Goal: Task Accomplishment & Management: Complete application form

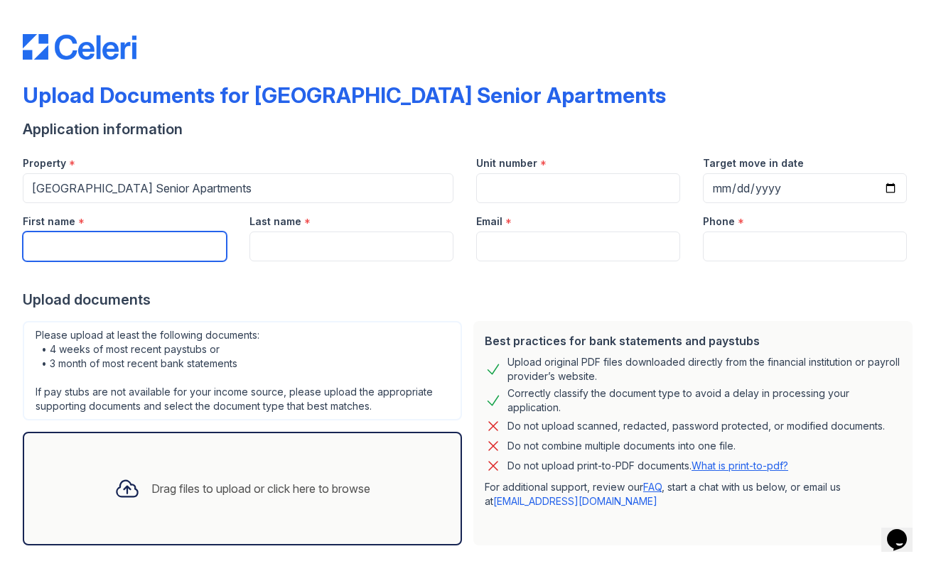
type input "a"
type input "[PERSON_NAME]"
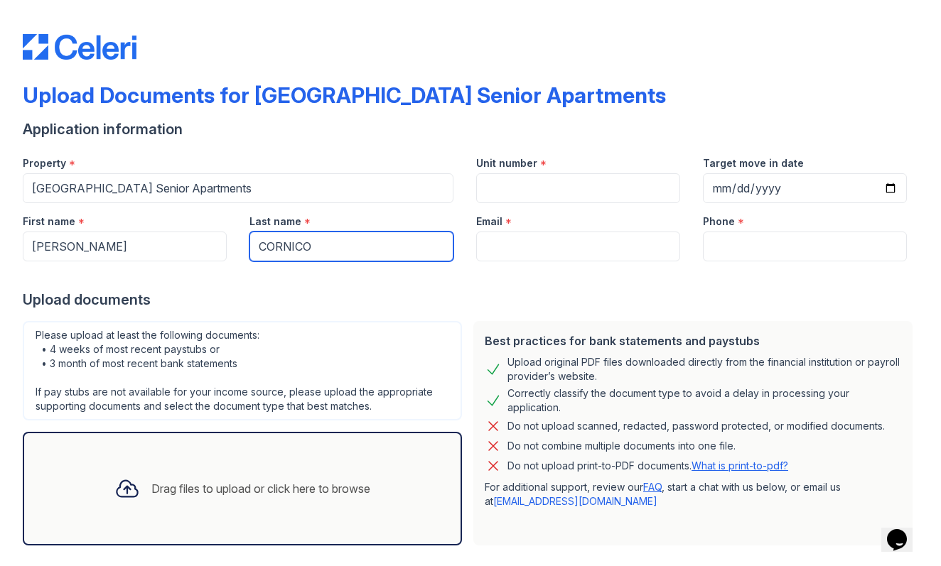
type input "CORNICO"
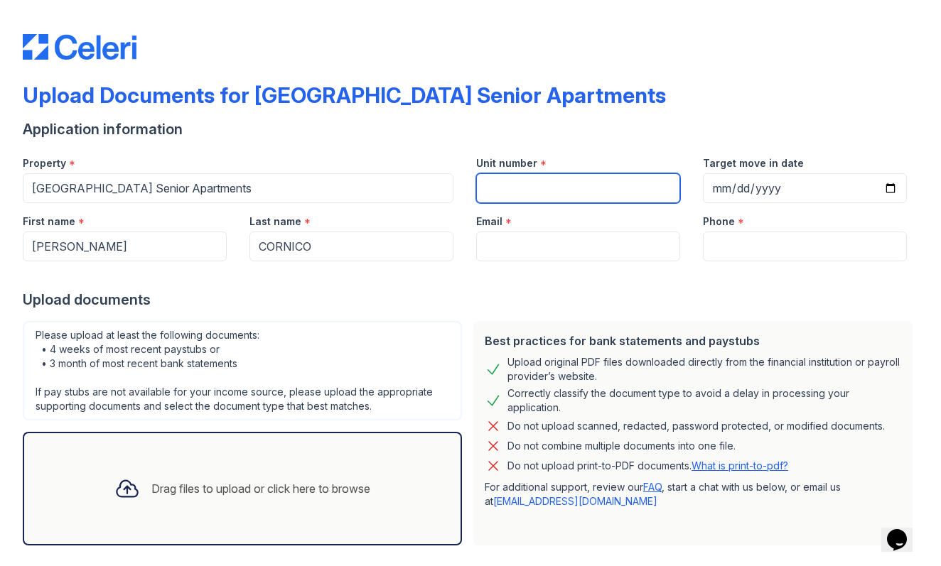
click at [506, 193] on input "Unit number" at bounding box center [578, 188] width 204 height 30
type input "42"
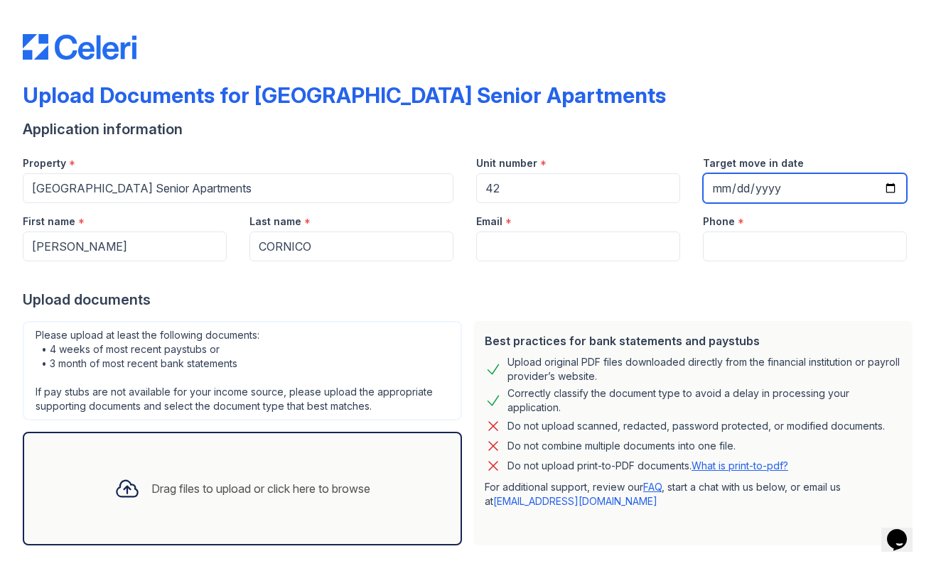
click at [715, 187] on input "Target move in date" at bounding box center [805, 188] width 204 height 30
click at [742, 194] on input "Target move in date" at bounding box center [805, 188] width 204 height 30
click at [779, 180] on input "Target move in date" at bounding box center [805, 188] width 204 height 30
type input "[DATE]"
click at [835, 219] on div "Phone *" at bounding box center [805, 217] width 204 height 28
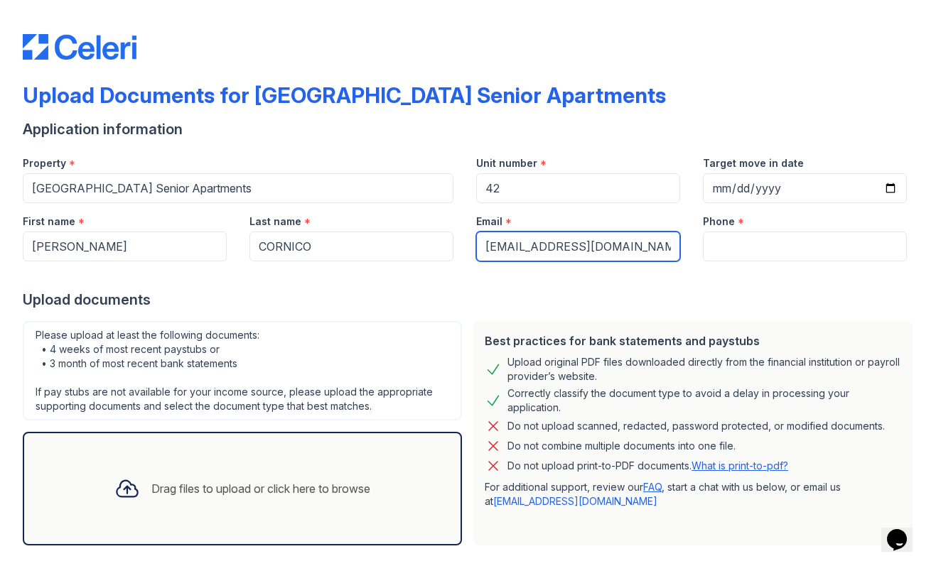
type input "[EMAIL_ADDRESS][DOMAIN_NAME]"
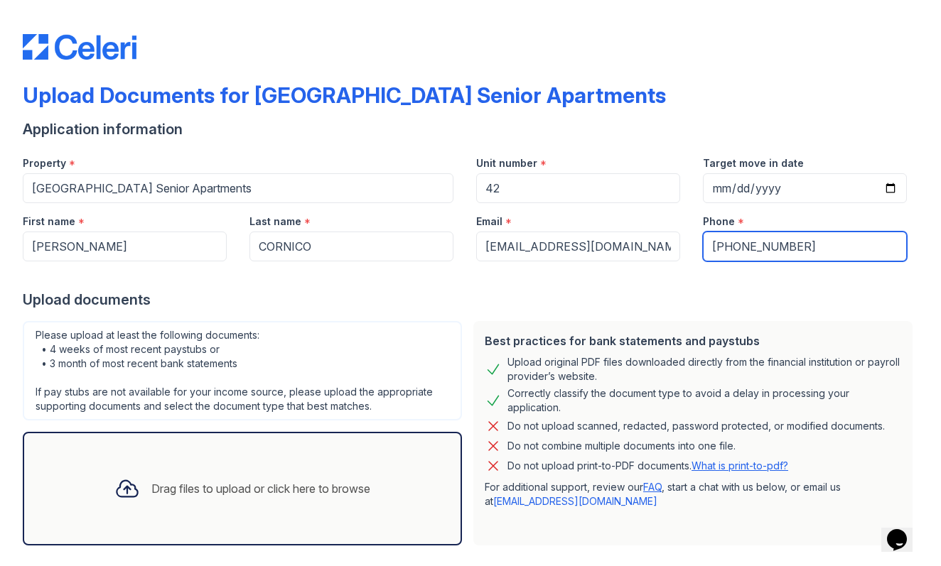
type input "[PHONE_NUMBER]"
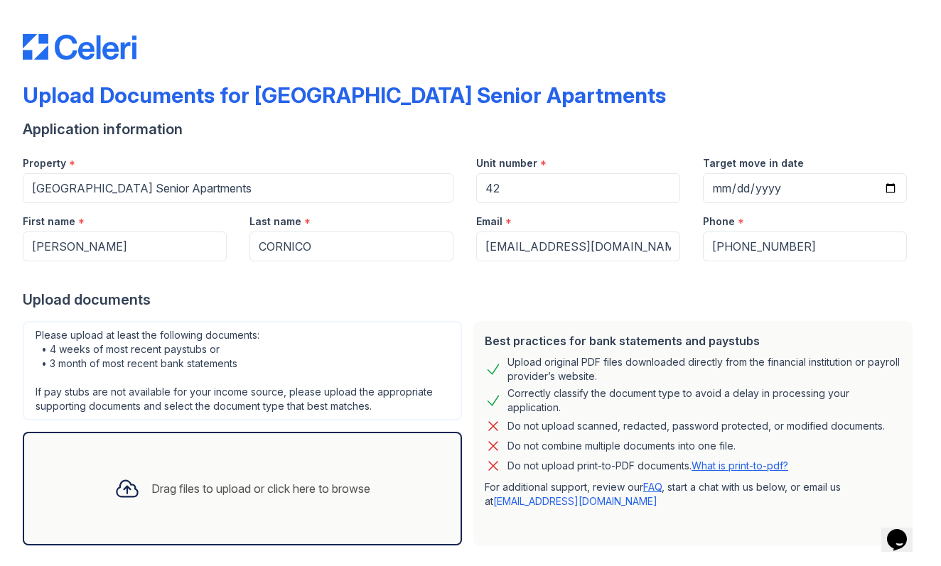
click at [87, 456] on div "Drag files to upload or click here to browse" at bounding box center [242, 489] width 439 height 114
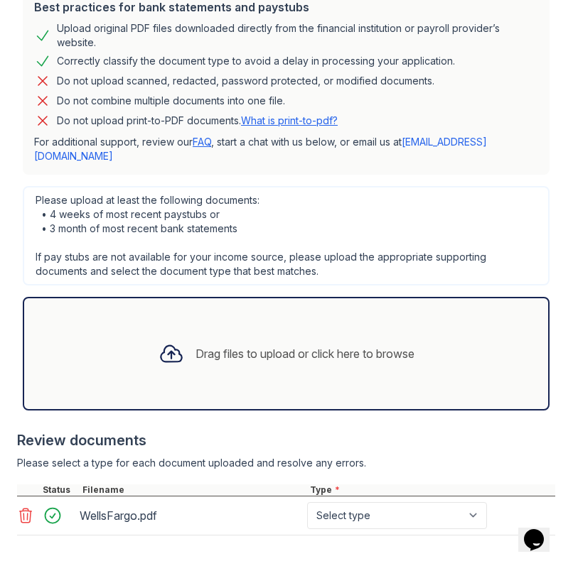
scroll to position [411, 0]
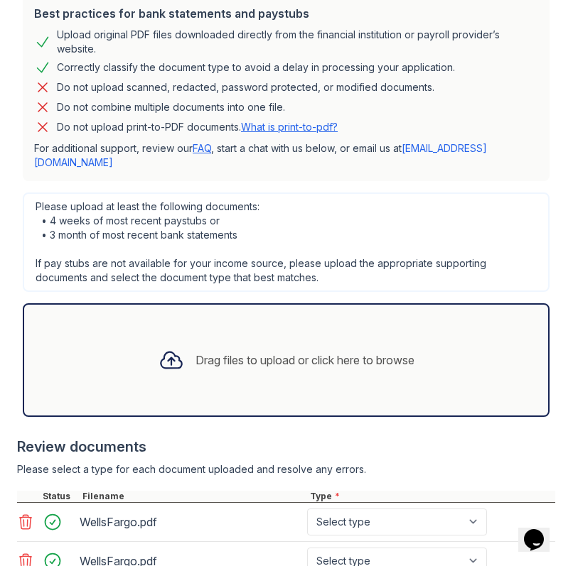
click at [24, 554] on icon at bounding box center [26, 561] width 12 height 14
click at [24, 515] on icon at bounding box center [26, 522] width 12 height 14
